Goal: Transaction & Acquisition: Purchase product/service

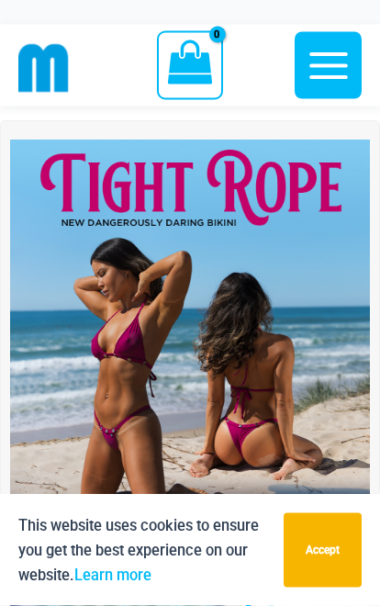
scroll to position [74, 0]
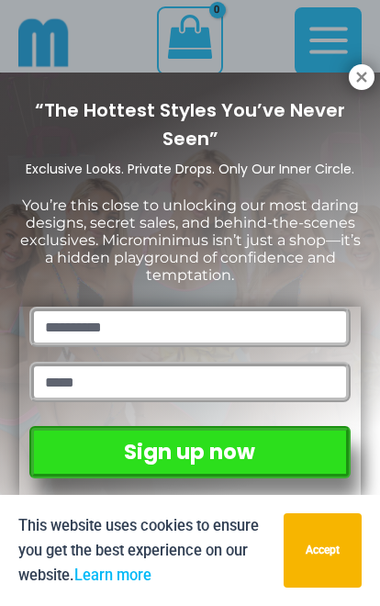
click at [362, 97] on div "“The Hottest Styles You’ve Never Seen” Exclusive Looks. Private Drops. Only Our…" at bounding box center [190, 296] width 380 height 447
click at [366, 81] on icon at bounding box center [361, 77] width 10 height 10
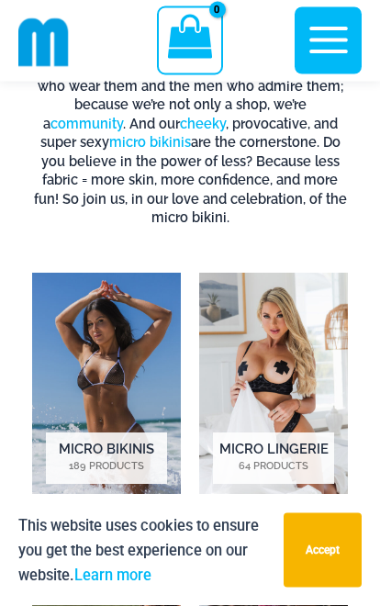
scroll to position [1241, 0]
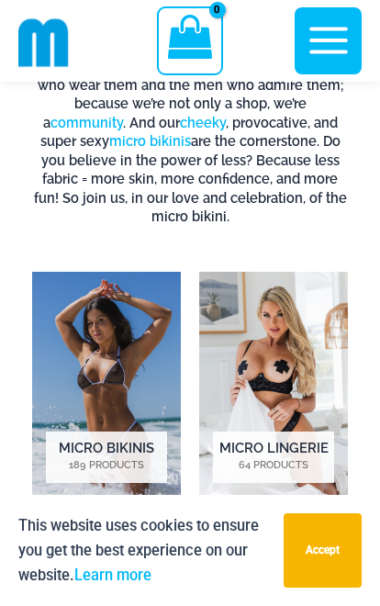
click at [287, 376] on img "Visit product category Micro Lingerie" at bounding box center [273, 389] width 149 height 235
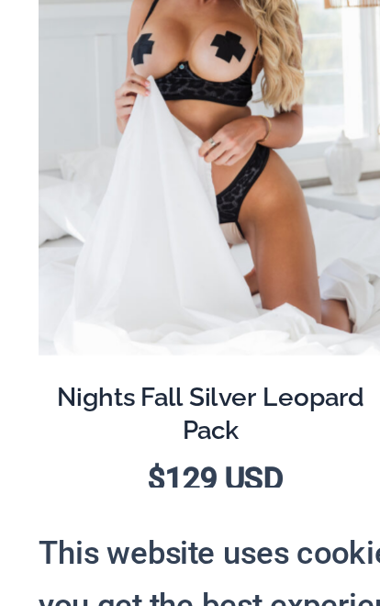
scroll to position [314, 0]
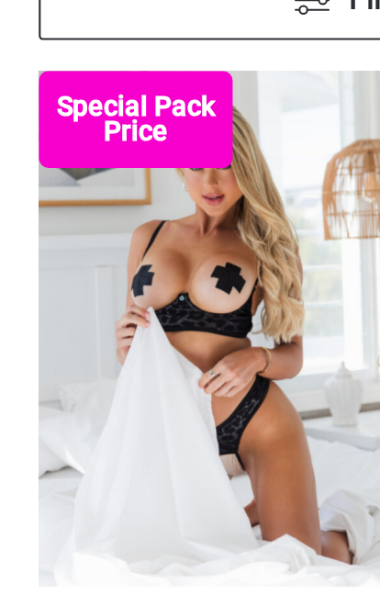
click at [18, 187] on img at bounding box center [18, 187] width 0 height 0
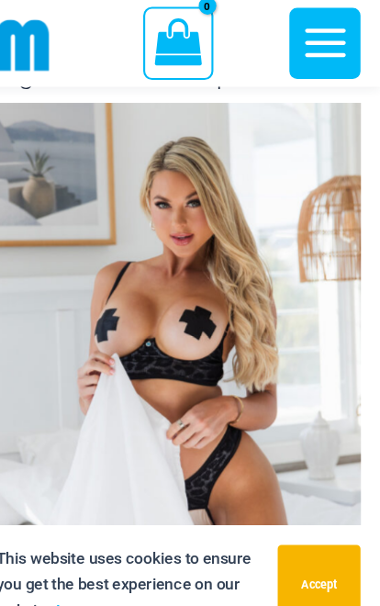
scroll to position [165, 0]
